Goal: Find specific page/section: Find specific page/section

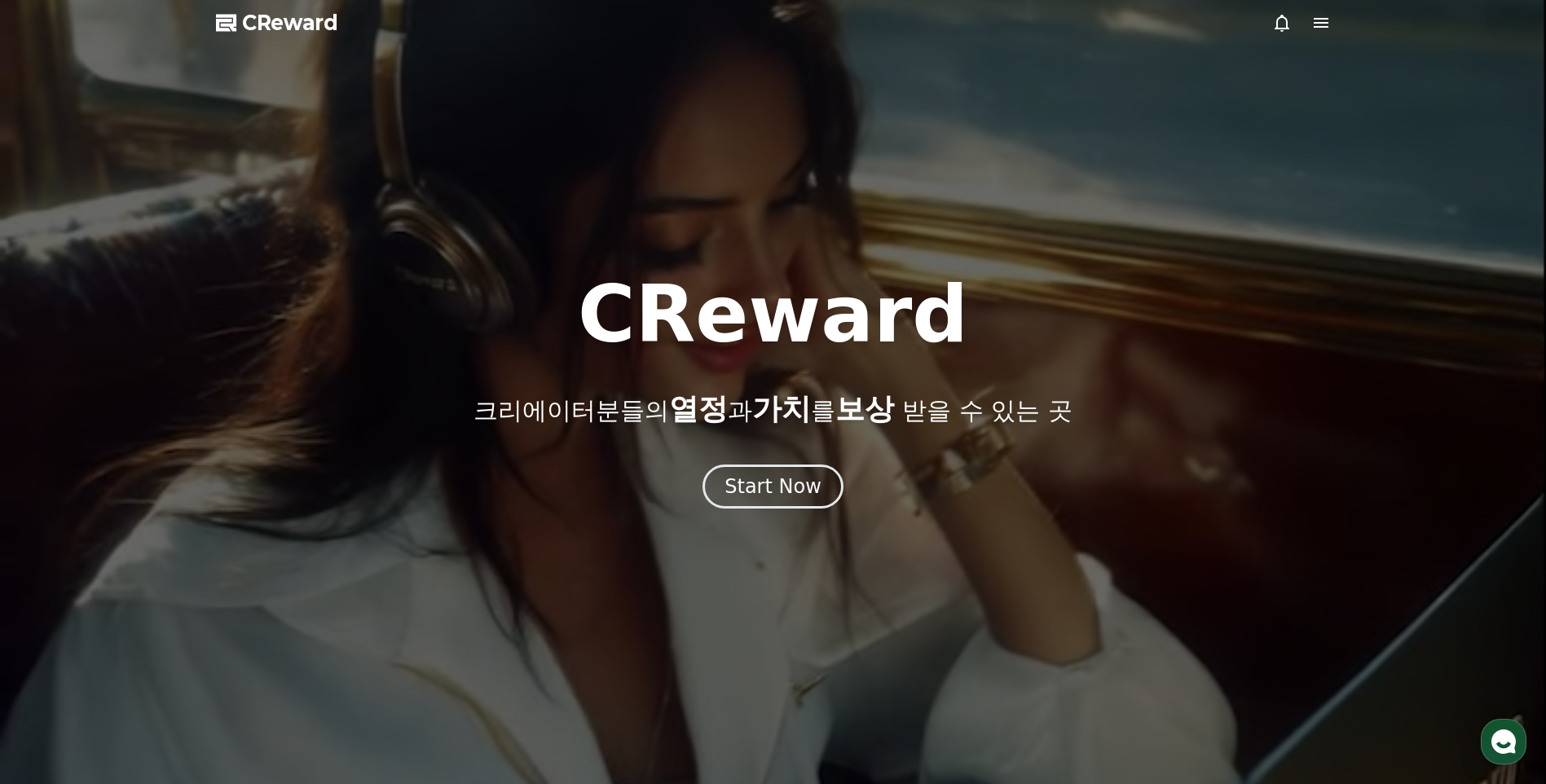
click at [754, 525] on div at bounding box center [773, 392] width 1546 height 784
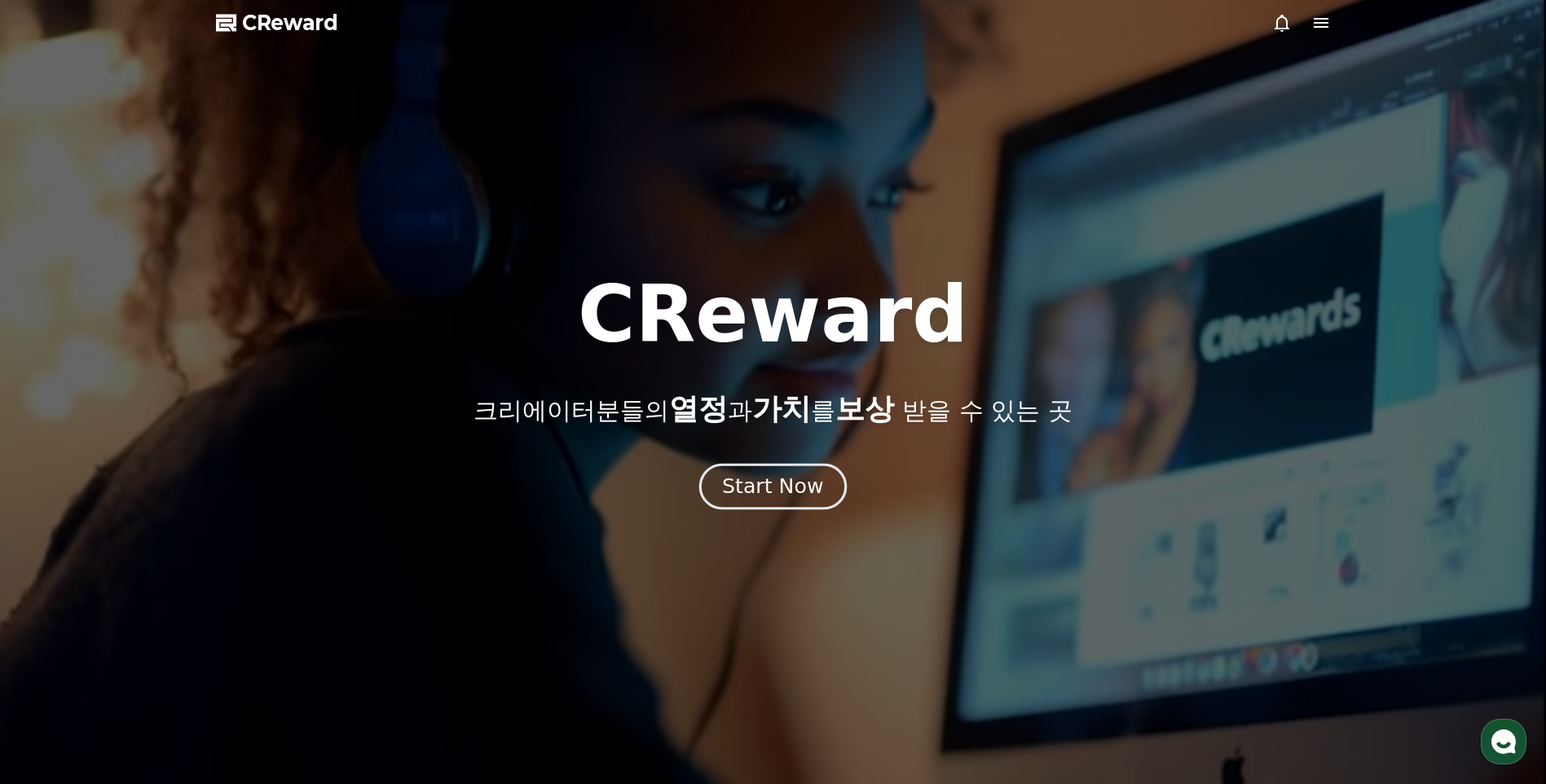
click at [777, 492] on div "Start Now" at bounding box center [772, 486] width 101 height 27
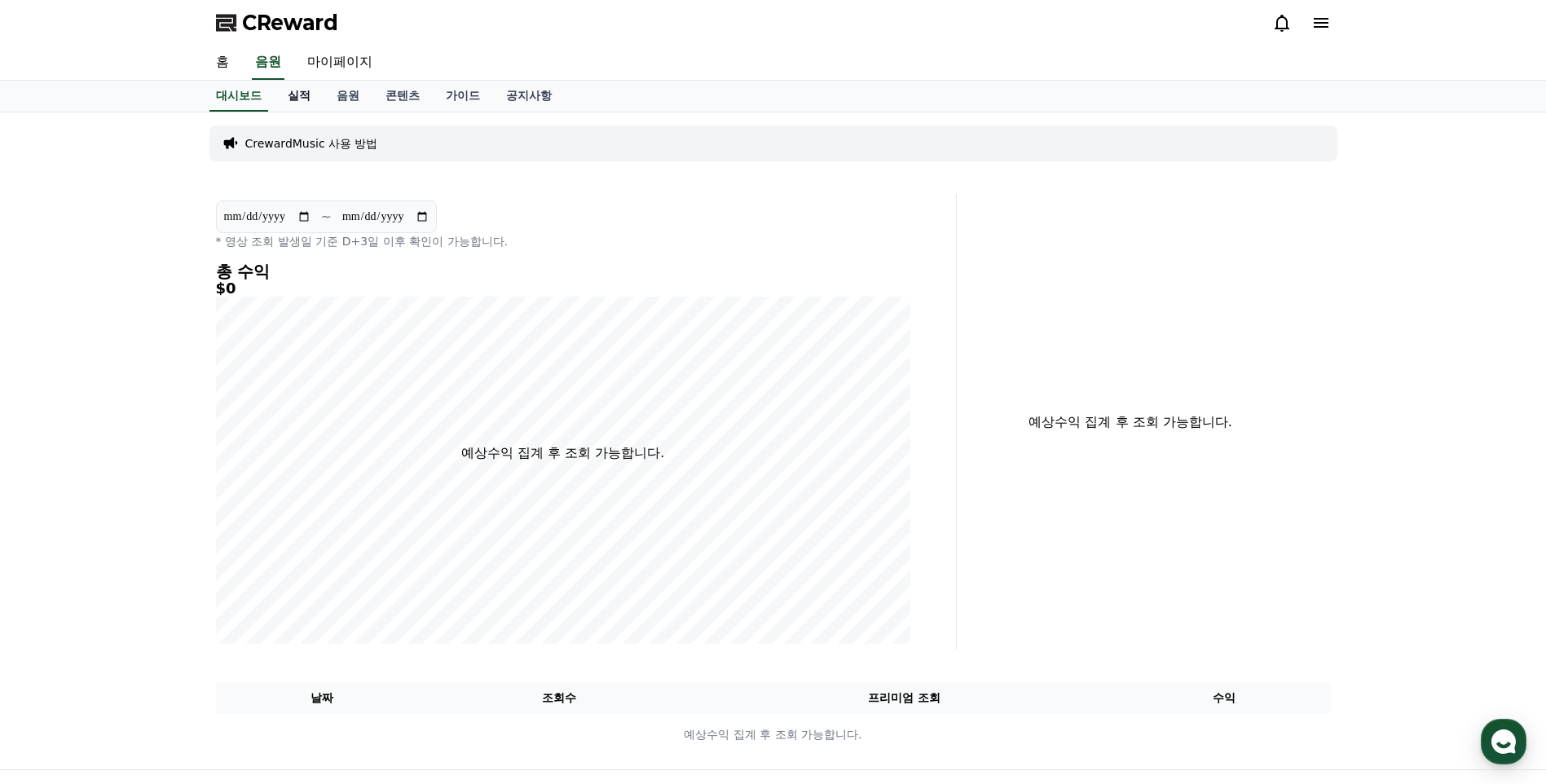
click at [292, 95] on link "실적" at bounding box center [298, 96] width 49 height 31
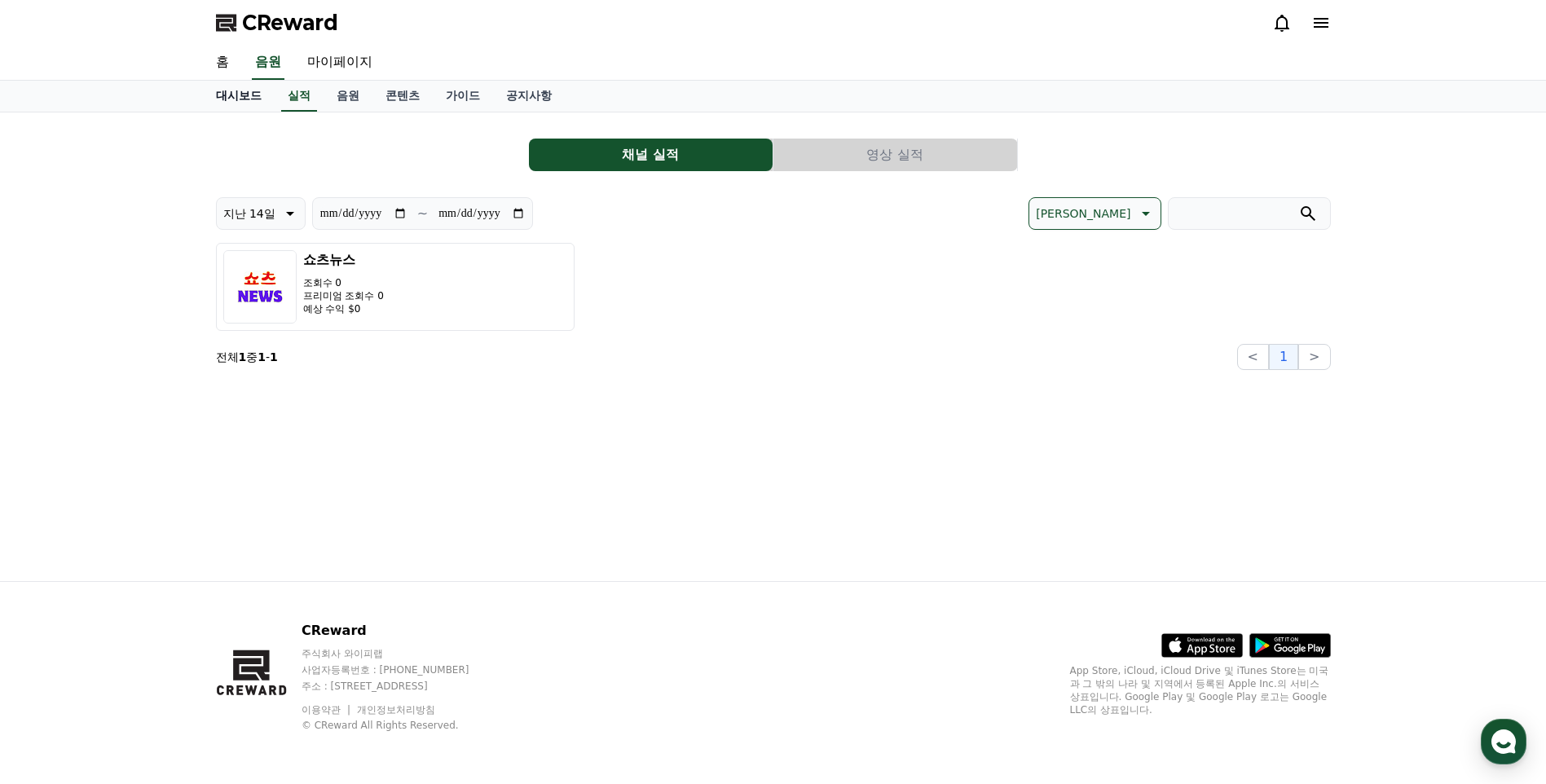
click at [227, 92] on link "대시보드" at bounding box center [239, 96] width 72 height 31
